Goal: Task Accomplishment & Management: Complete application form

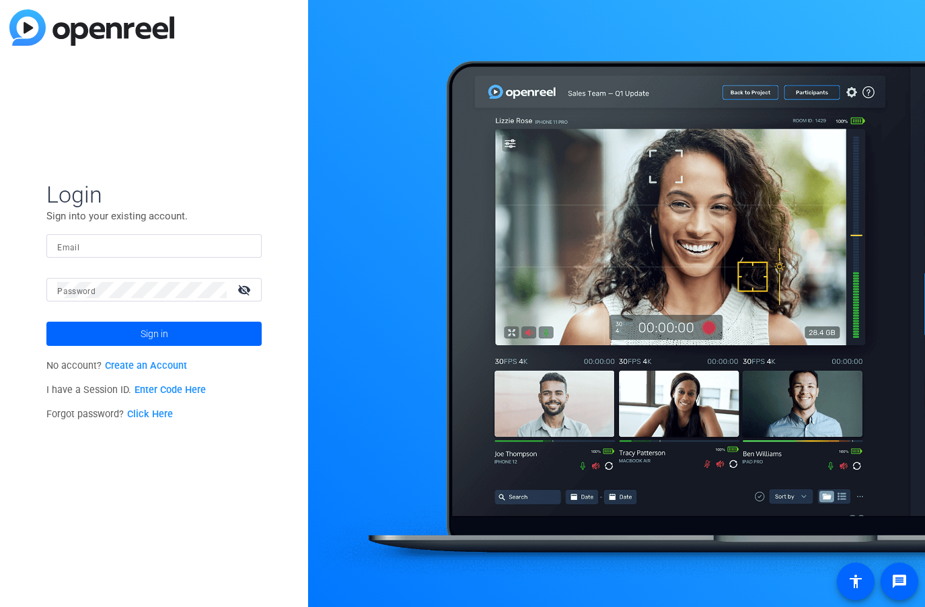
click at [163, 236] on div at bounding box center [154, 246] width 194 height 24
type input "t"
click at [145, 248] on input "Email" at bounding box center [154, 246] width 194 height 16
paste input "[EMAIL_ADDRESS][DOMAIN_NAME]"
click at [54, 244] on div "Email [EMAIL_ADDRESS][DOMAIN_NAME]" at bounding box center [153, 246] width 215 height 24
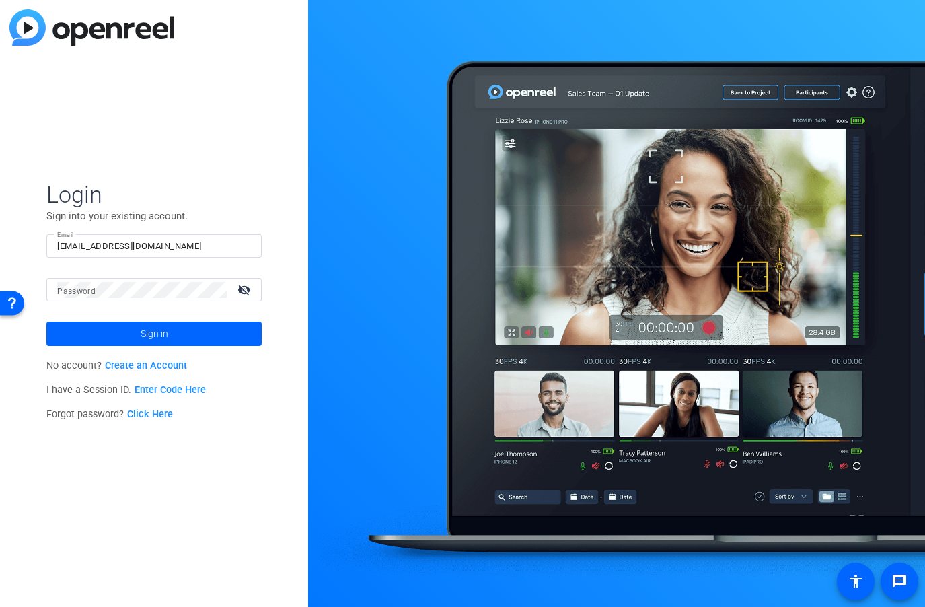
click at [54, 244] on div "Email [EMAIL_ADDRESS][DOMAIN_NAME]" at bounding box center [153, 246] width 215 height 24
click at [57, 243] on input "[EMAIL_ADDRESS][DOMAIN_NAME]" at bounding box center [154, 246] width 194 height 16
type input "[EMAIL_ADDRESS][DOMAIN_NAME]"
click at [141, 280] on div at bounding box center [142, 290] width 170 height 24
click at [244, 287] on mat-icon "visibility_off" at bounding box center [245, 290] width 32 height 20
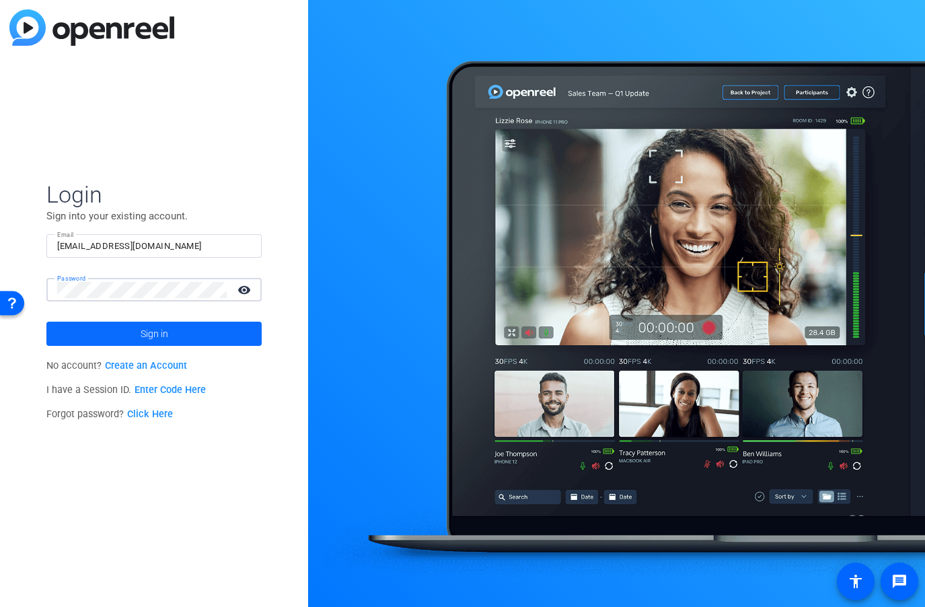
click at [98, 325] on span at bounding box center [153, 334] width 215 height 32
click at [94, 337] on span at bounding box center [153, 334] width 215 height 32
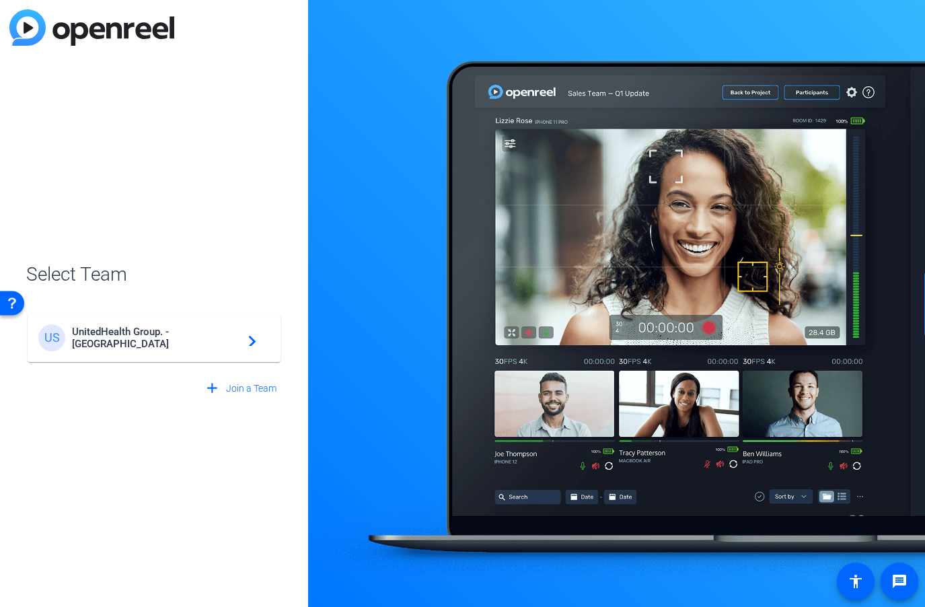
click at [137, 341] on span "UnitedHealth Group. - [GEOGRAPHIC_DATA]" at bounding box center [156, 338] width 168 height 24
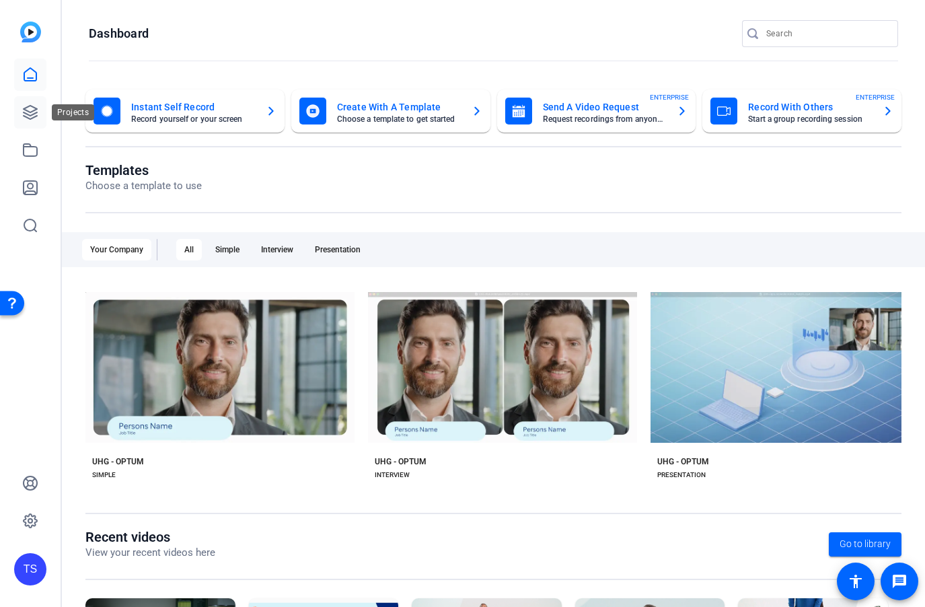
click at [29, 109] on icon at bounding box center [30, 112] width 16 height 16
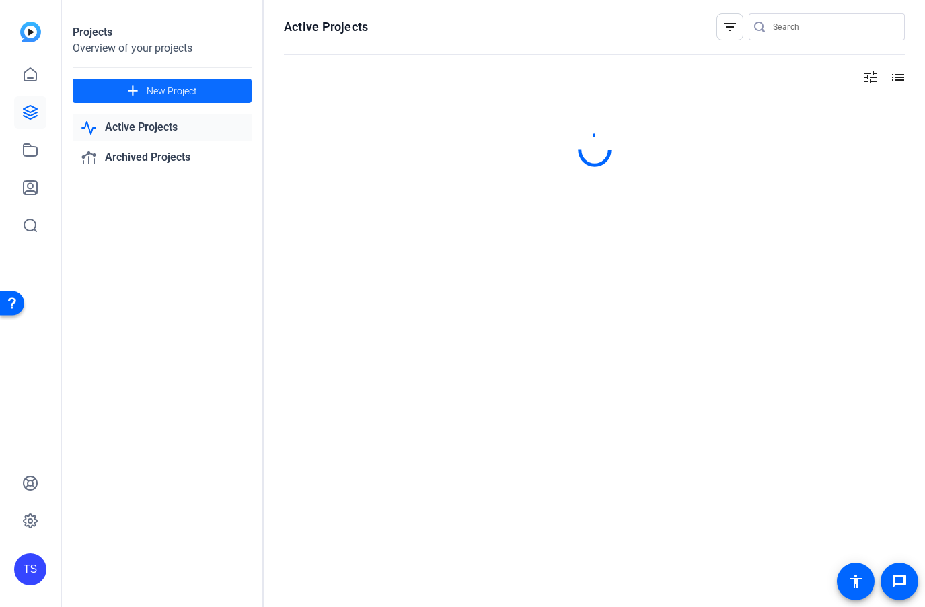
click at [190, 88] on span "New Project" at bounding box center [172, 91] width 50 height 14
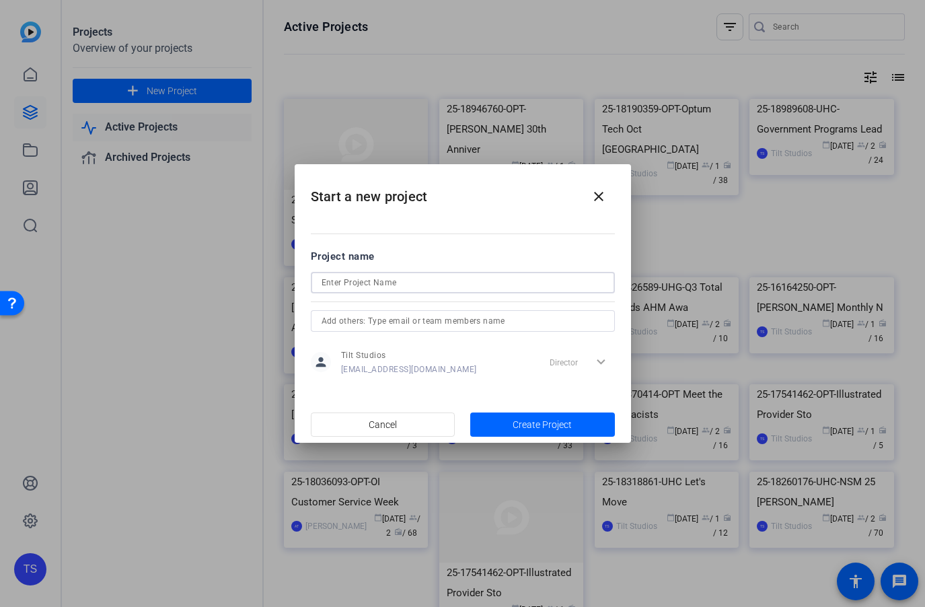
click at [388, 284] on input at bounding box center [463, 283] width 283 height 16
paste input "[EMAIL_ADDRESS][DOMAIN_NAME]"
type input "[EMAIL_ADDRESS][DOMAIN_NAME]"
drag, startPoint x: 414, startPoint y: 283, endPoint x: 216, endPoint y: 269, distance: 198.4
click at [217, 269] on div "Start a new project close Project name [EMAIL_ADDRESS][DOMAIN_NAME] person Tilt…" at bounding box center [462, 303] width 925 height 607
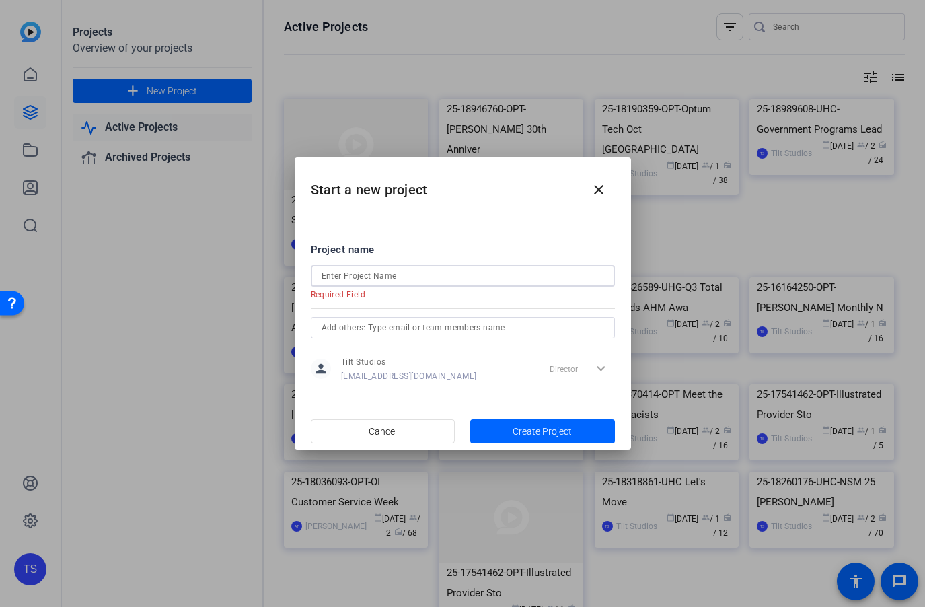
paste input "19167113"
type input "19167113"
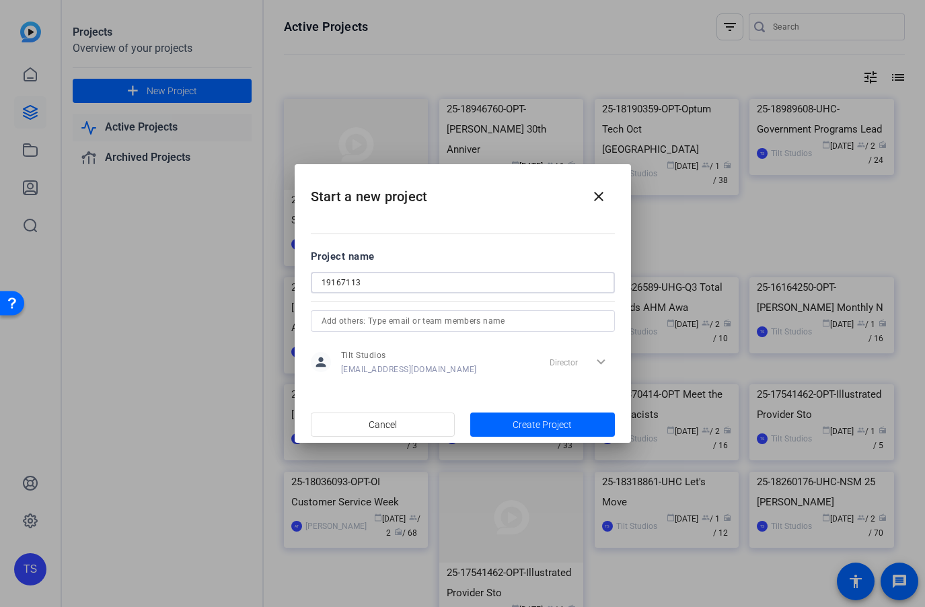
drag, startPoint x: 369, startPoint y: 277, endPoint x: 248, endPoint y: 275, distance: 121.2
click at [248, 275] on div "Start a new project close Project name 19167113 person Tilt Studios [EMAIL_ADDR…" at bounding box center [462, 303] width 925 height 607
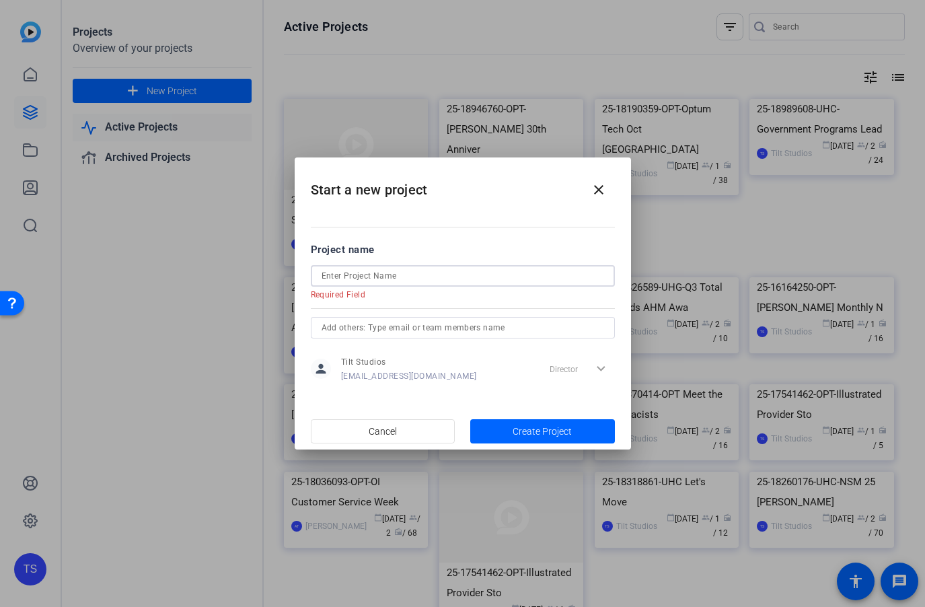
paste input "25-19167113-UHC-FedEx Exec Advocates"
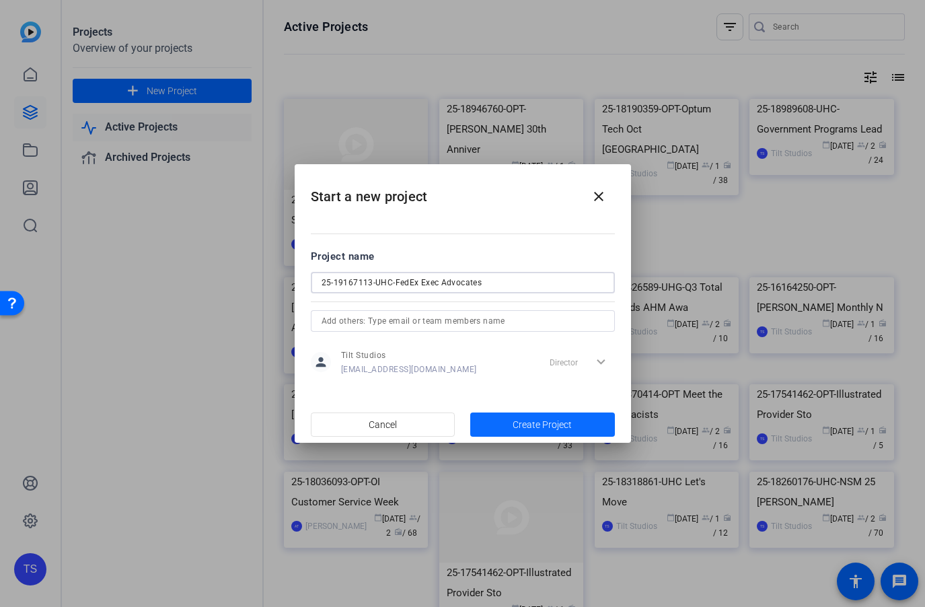
type input "25-19167113-UHC-FedEx Exec Advocates"
click at [528, 427] on span "Create Project" at bounding box center [542, 425] width 59 height 14
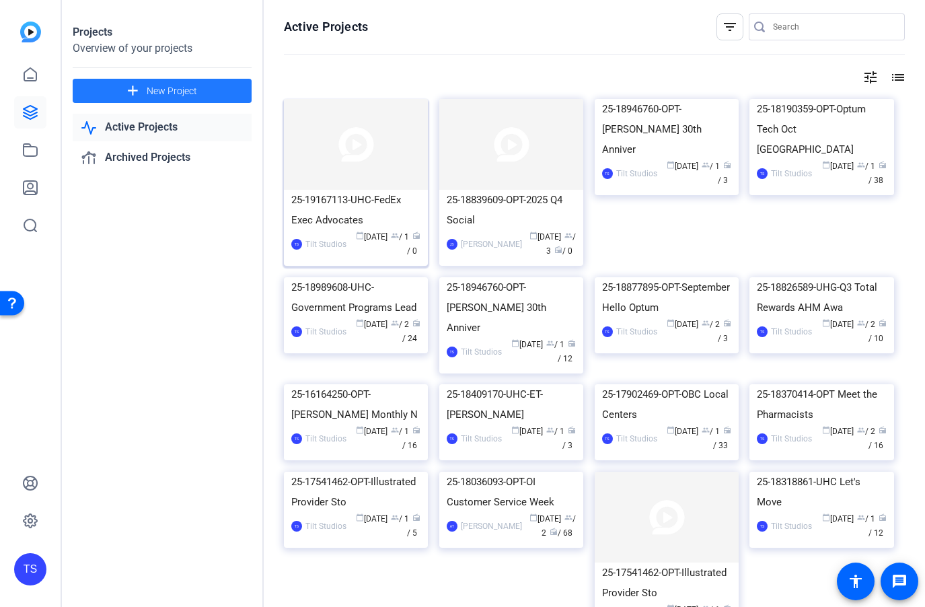
click at [369, 182] on img at bounding box center [356, 144] width 144 height 91
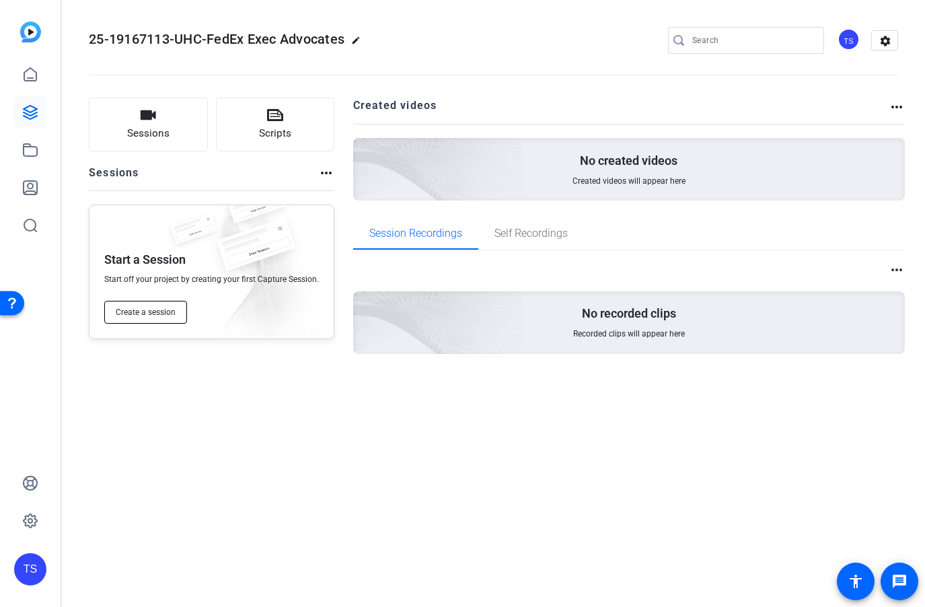
click at [153, 312] on span "Create a session" at bounding box center [146, 312] width 60 height 11
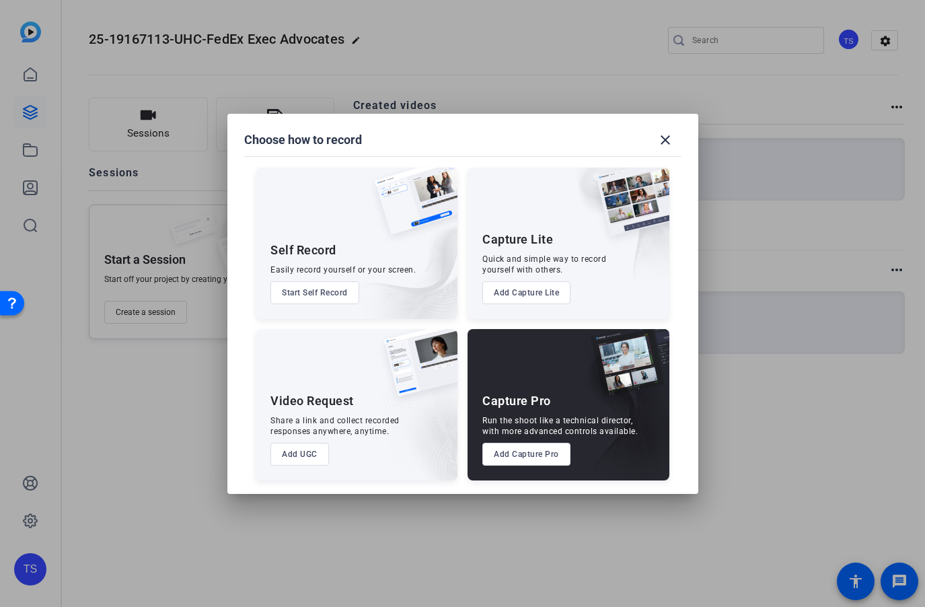
click at [334, 294] on button "Start Self Record" at bounding box center [315, 292] width 89 height 23
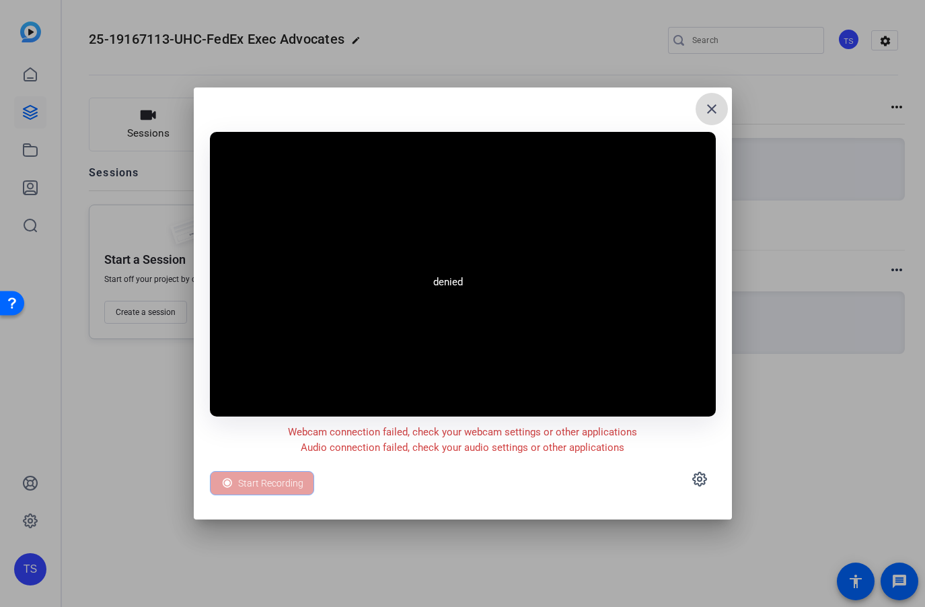
click at [709, 114] on mat-icon "close" at bounding box center [712, 109] width 16 height 16
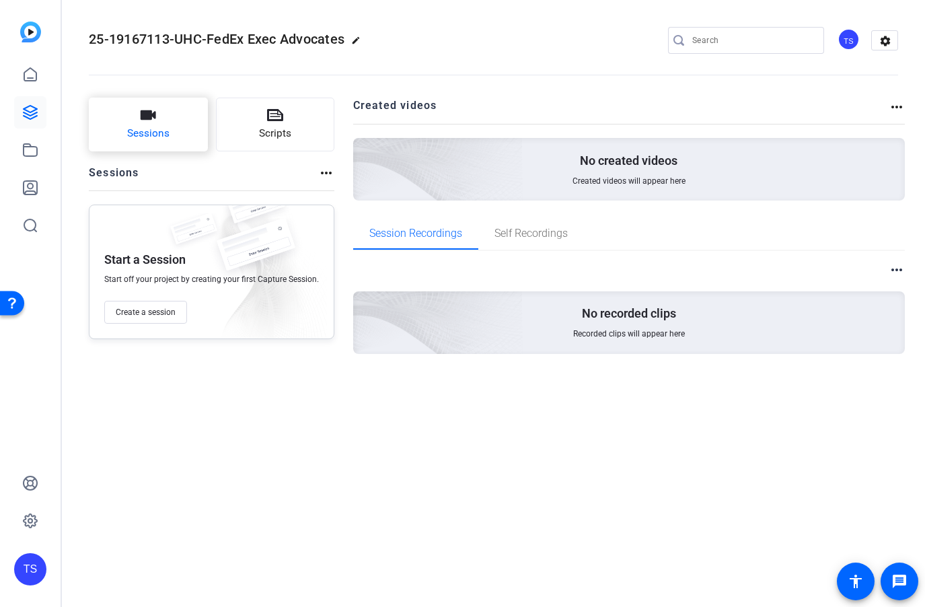
click at [145, 130] on span "Sessions" at bounding box center [148, 133] width 42 height 15
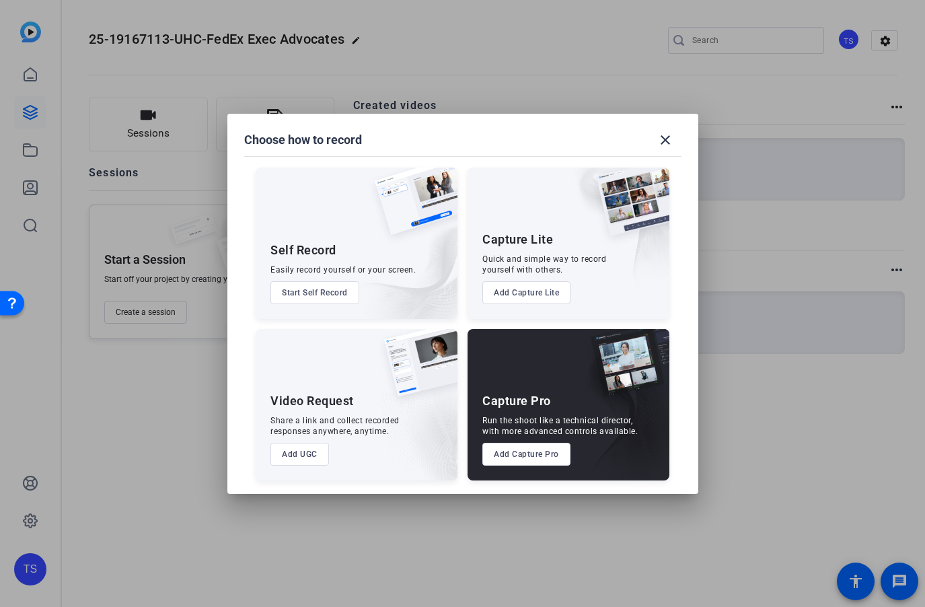
click at [310, 454] on button "Add UGC" at bounding box center [300, 454] width 59 height 23
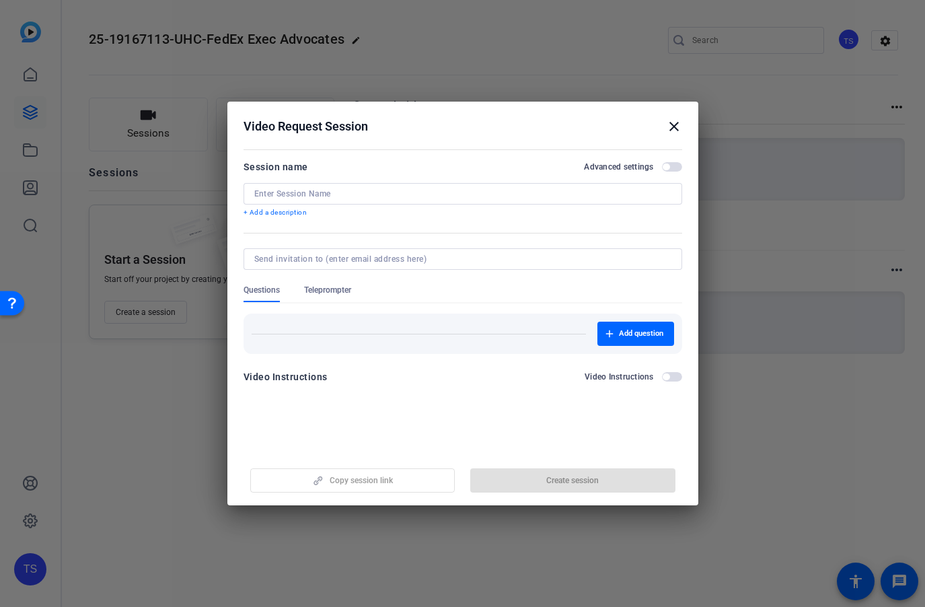
click at [677, 125] on mat-icon "close" at bounding box center [674, 126] width 16 height 16
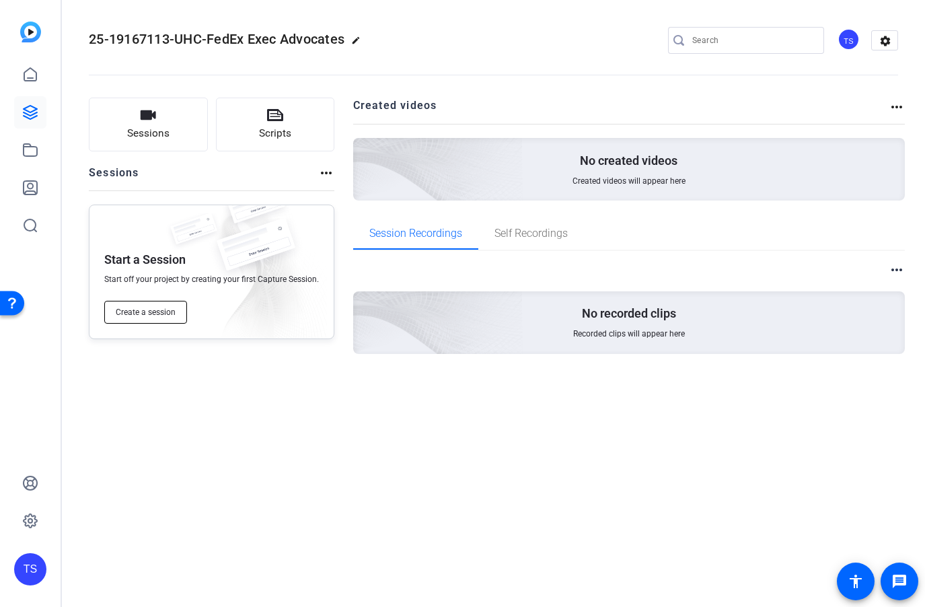
click at [155, 317] on span "Create a session" at bounding box center [146, 312] width 60 height 11
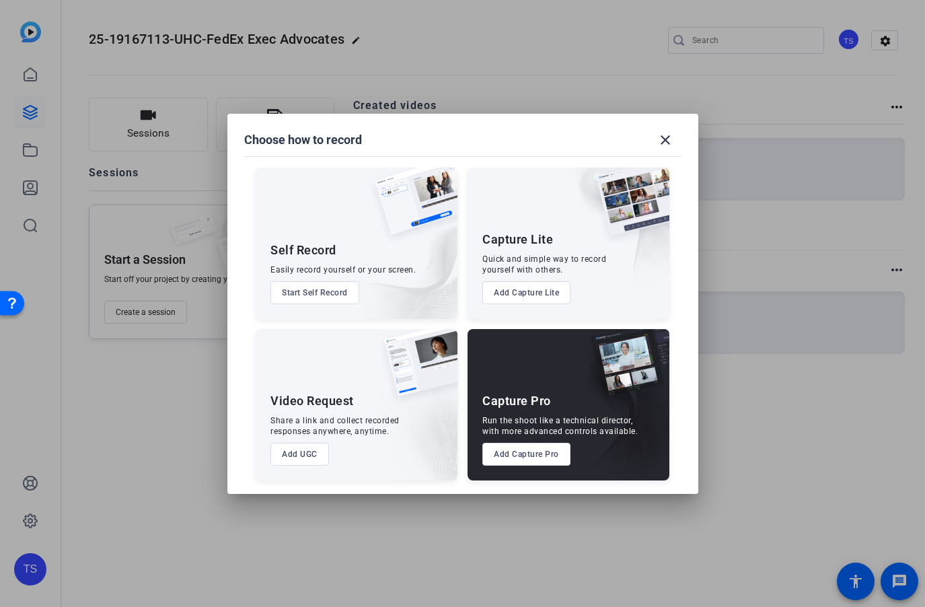
click at [307, 455] on button "Add UGC" at bounding box center [300, 454] width 59 height 23
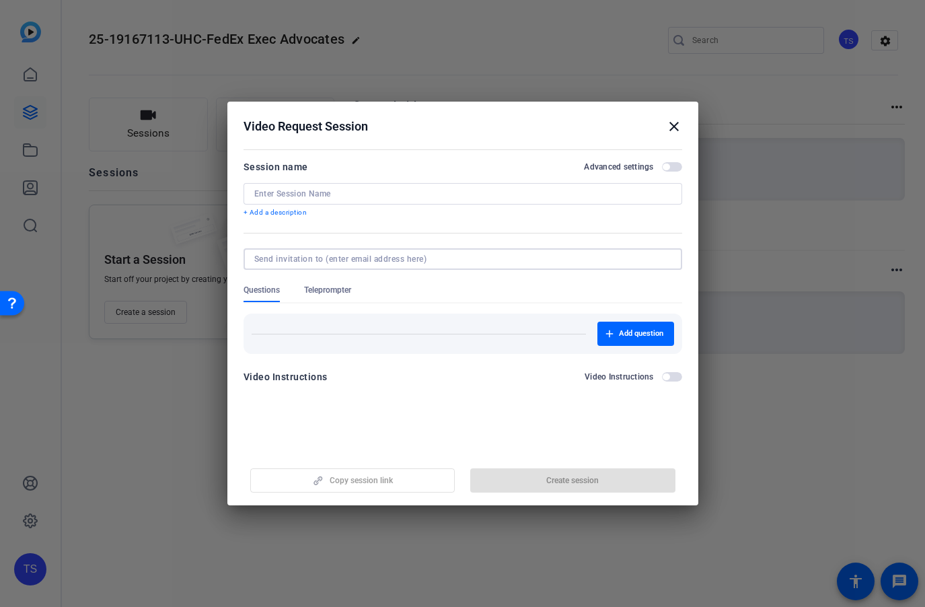
click at [375, 255] on input at bounding box center [460, 259] width 412 height 11
click at [355, 191] on input at bounding box center [462, 193] width 417 height 11
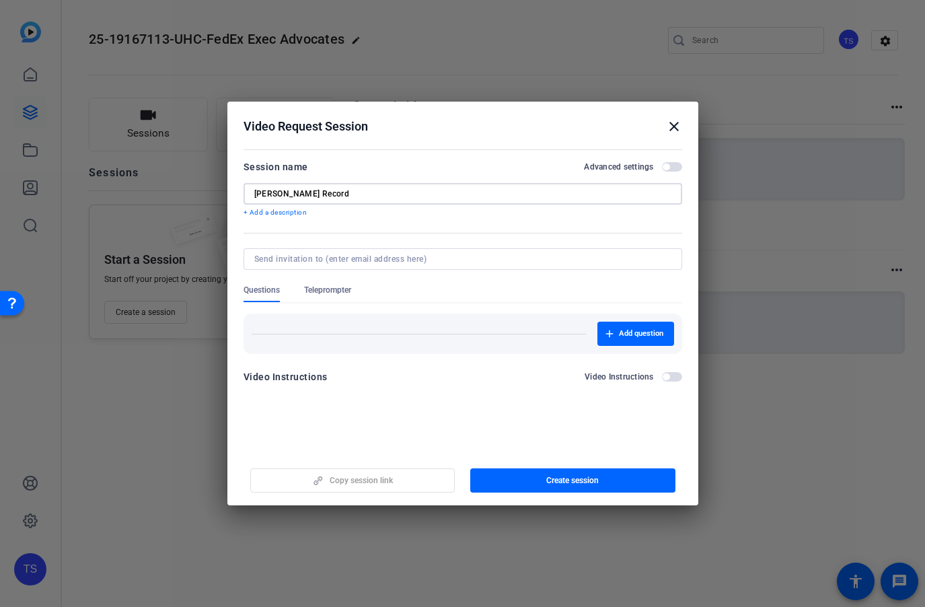
type input "[PERSON_NAME] Record"
click at [389, 483] on div "Copy session link Create session" at bounding box center [463, 475] width 439 height 34
click at [467, 261] on input at bounding box center [460, 259] width 412 height 11
click at [557, 477] on span "Create session" at bounding box center [572, 480] width 52 height 11
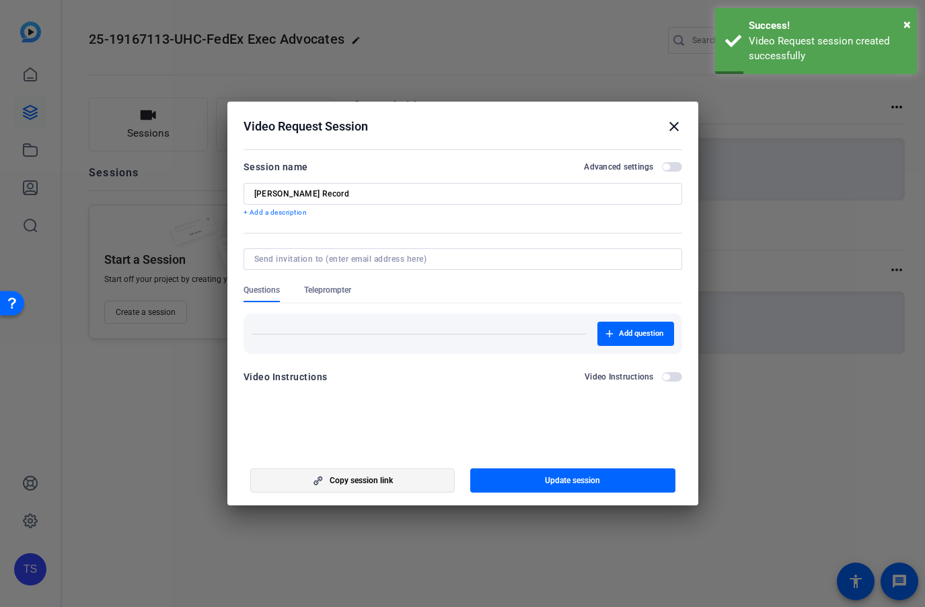
click at [346, 481] on span "Copy session link" at bounding box center [361, 480] width 63 height 11
